Goal: Transaction & Acquisition: Purchase product/service

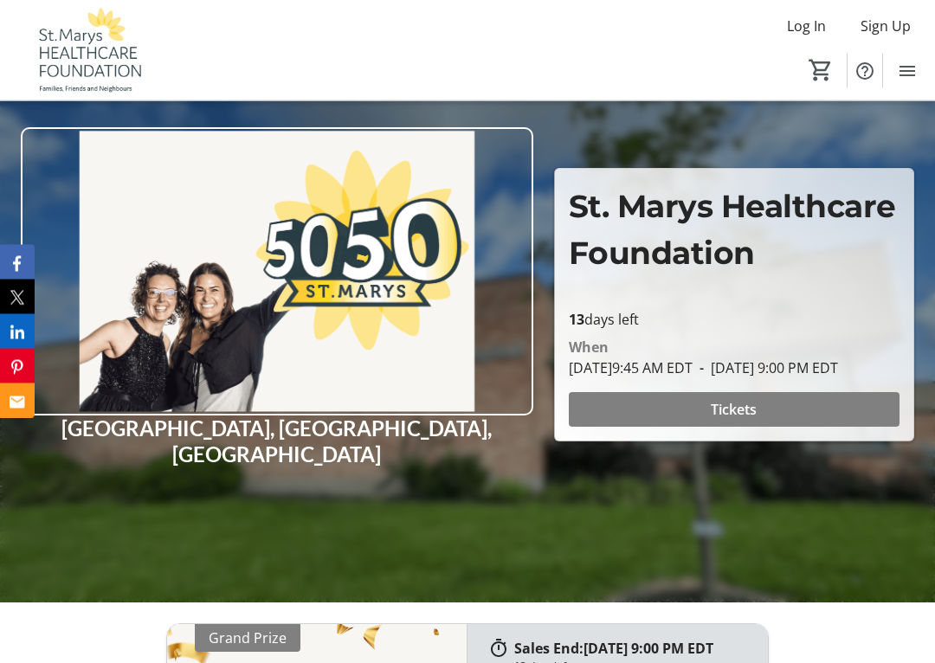
scroll to position [149, 0]
click at [736, 420] on span "Tickets" at bounding box center [734, 409] width 46 height 21
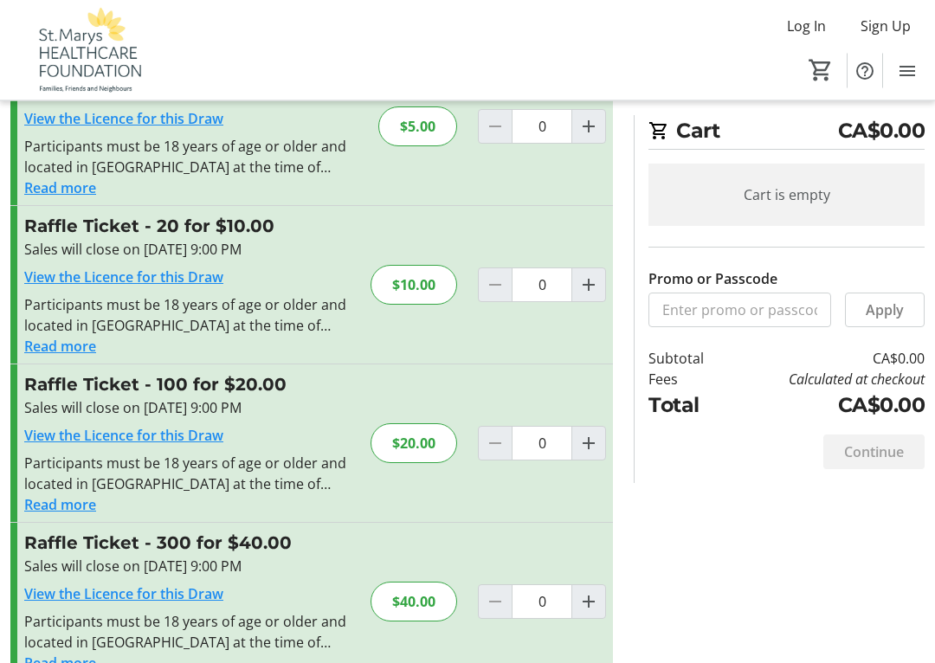
scroll to position [134, 0]
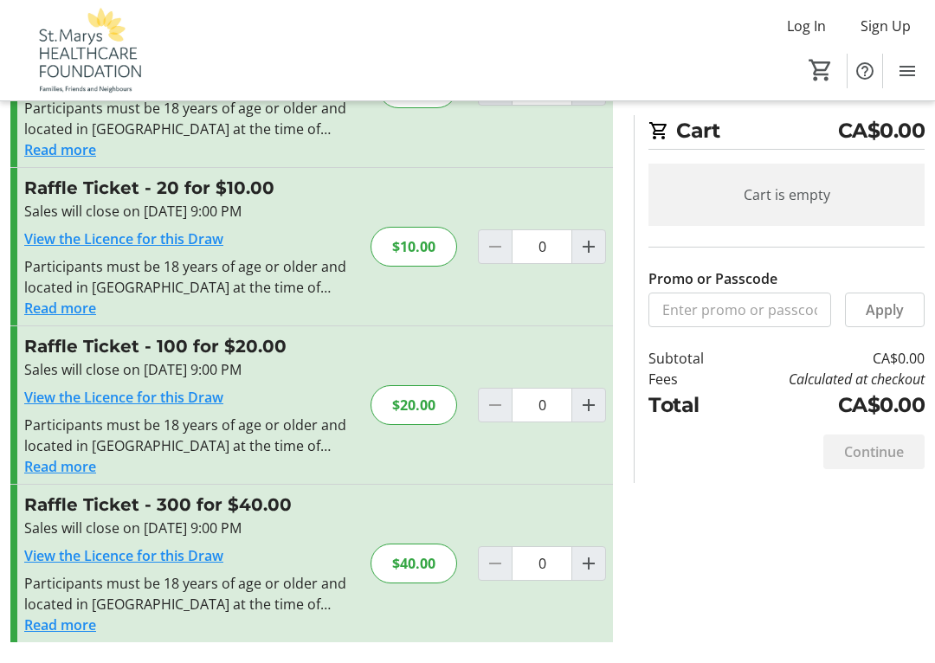
click at [594, 410] on mat-icon "Increment by one" at bounding box center [588, 405] width 21 height 21
type input "1"
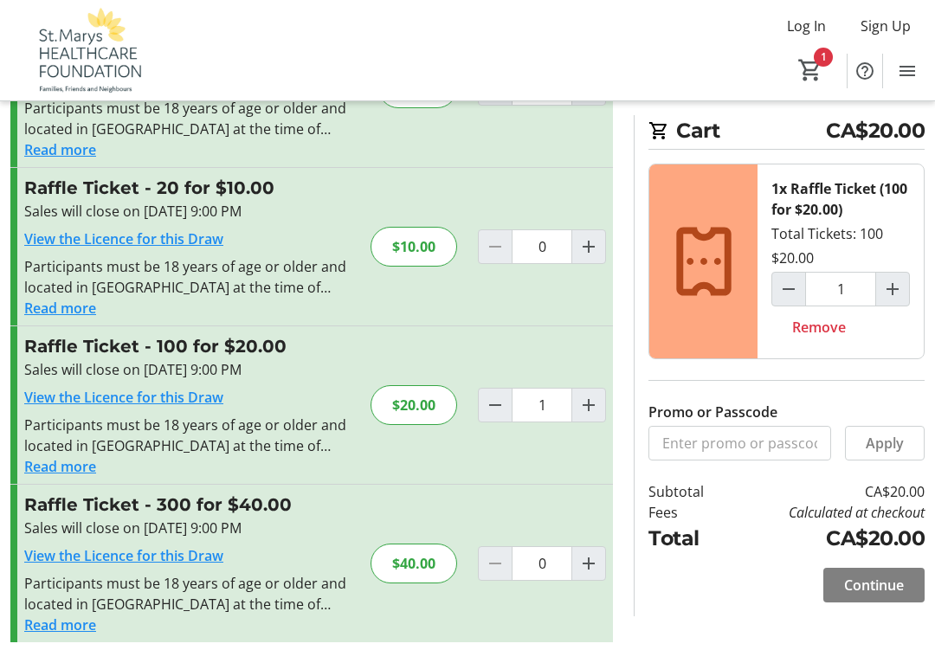
click at [922, 579] on span at bounding box center [873, 585] width 101 height 42
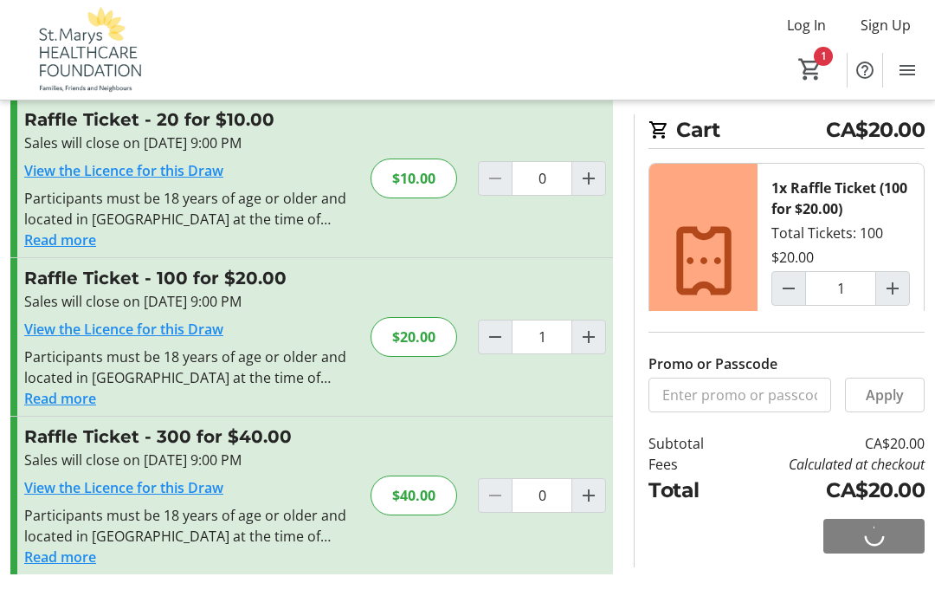
scroll to position [199, 0]
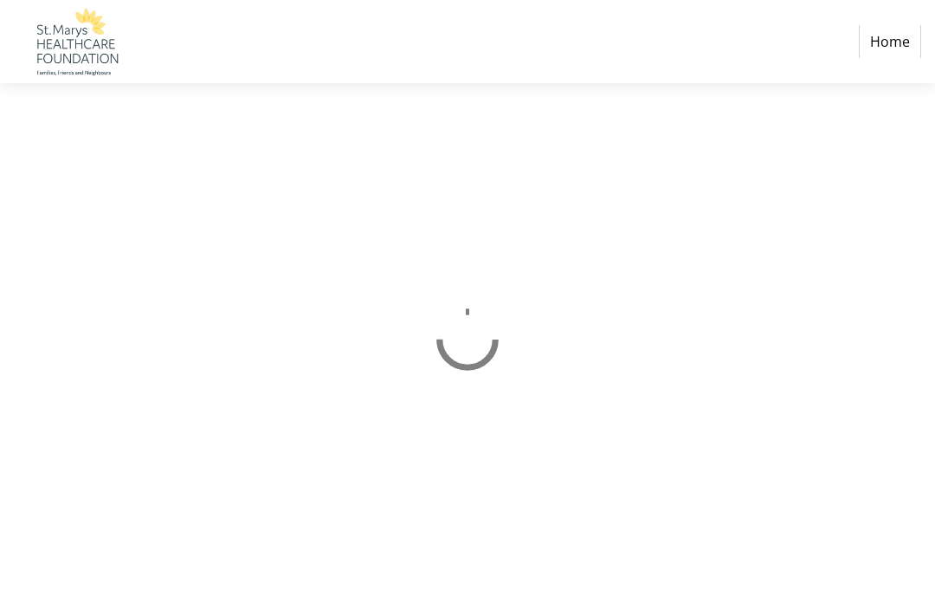
select select "CA"
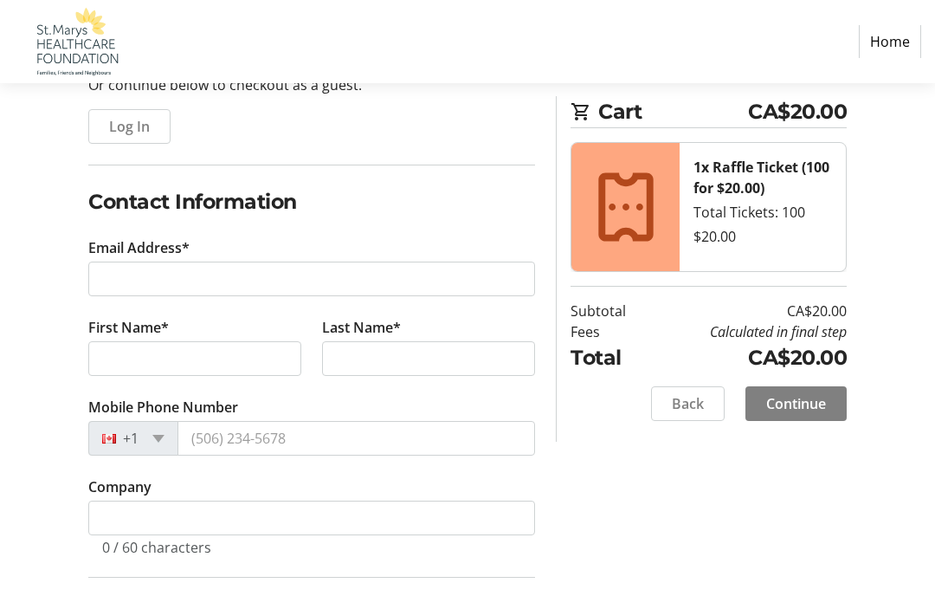
scroll to position [186, 0]
